Goal: Task Accomplishment & Management: Use online tool/utility

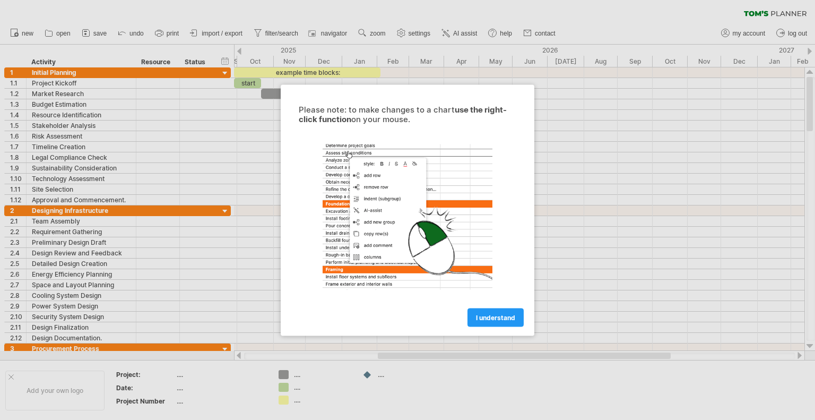
click at [498, 317] on span "I understand" at bounding box center [495, 317] width 39 height 8
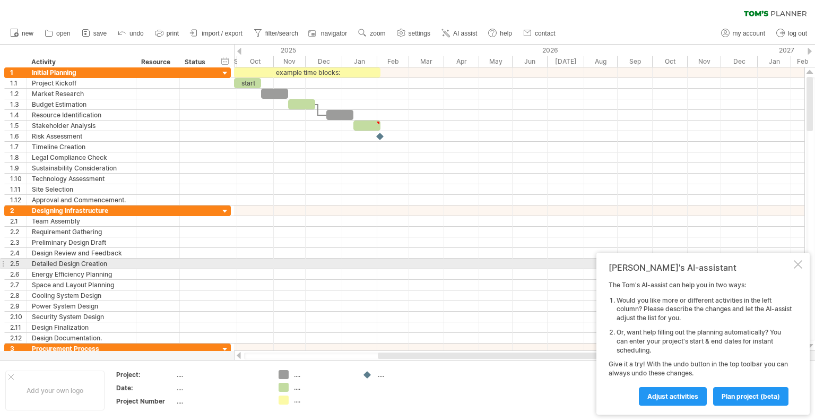
click at [798, 266] on div at bounding box center [798, 264] width 8 height 8
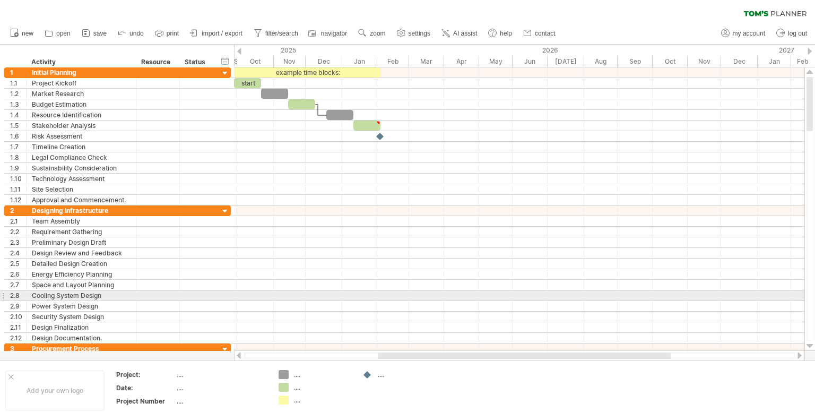
click at [284, 292] on div at bounding box center [519, 295] width 571 height 11
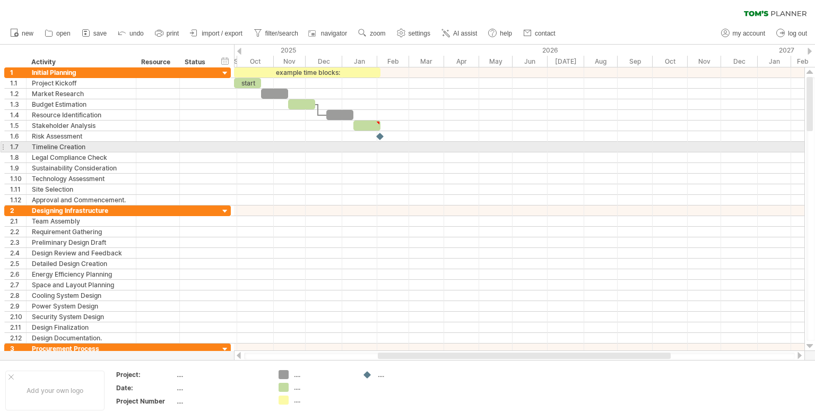
click at [248, 152] on div at bounding box center [519, 157] width 571 height 11
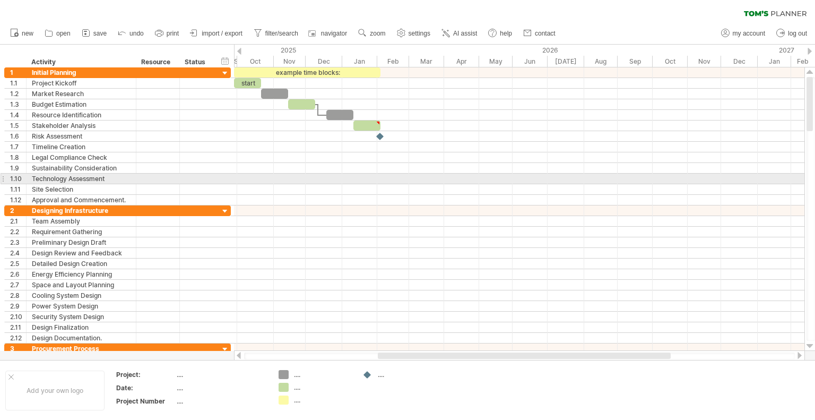
click at [286, 180] on div at bounding box center [519, 179] width 571 height 11
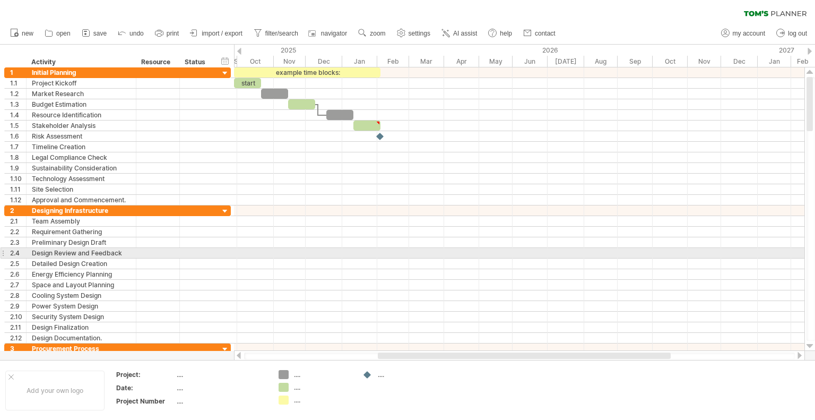
click at [333, 255] on div at bounding box center [519, 253] width 571 height 11
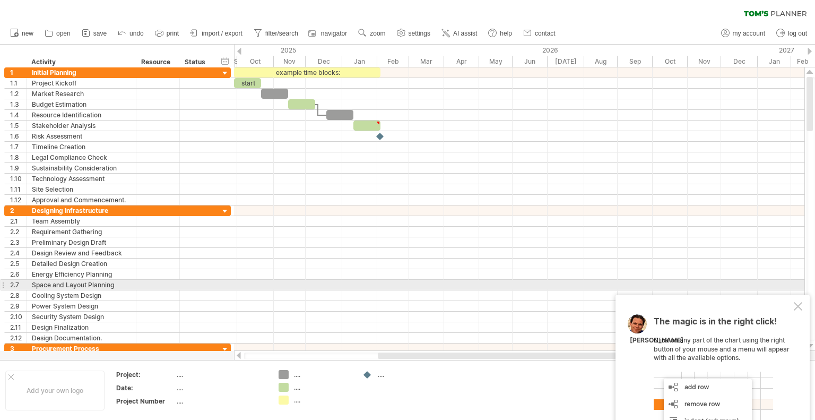
click at [340, 283] on div at bounding box center [519, 285] width 571 height 11
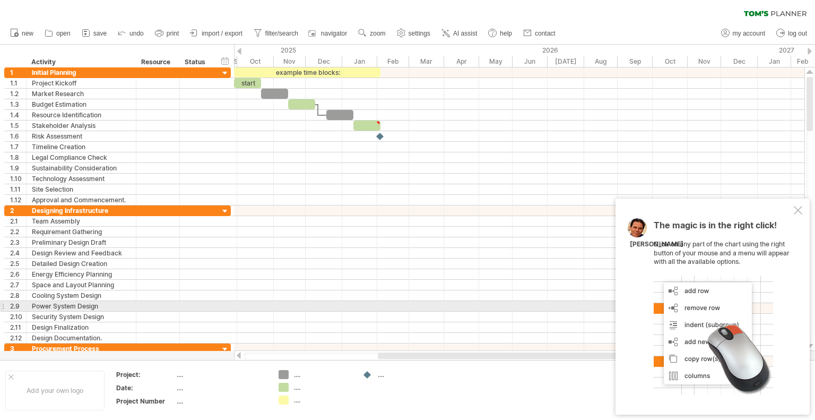
click at [350, 307] on div at bounding box center [519, 306] width 571 height 11
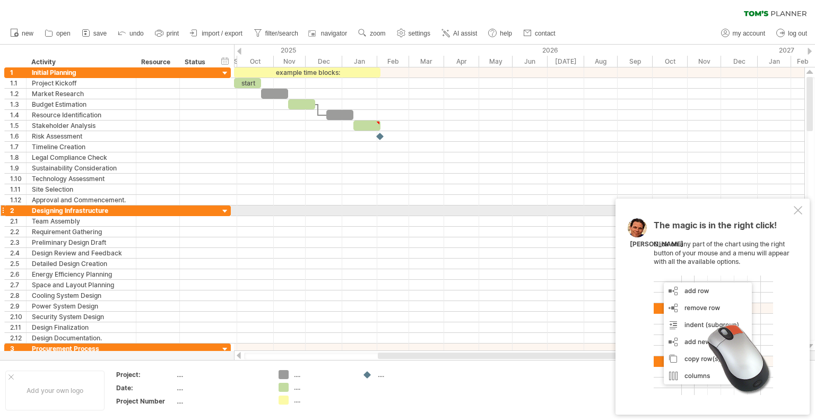
click at [794, 209] on div at bounding box center [798, 210] width 8 height 8
